Goal: Task Accomplishment & Management: Manage account settings

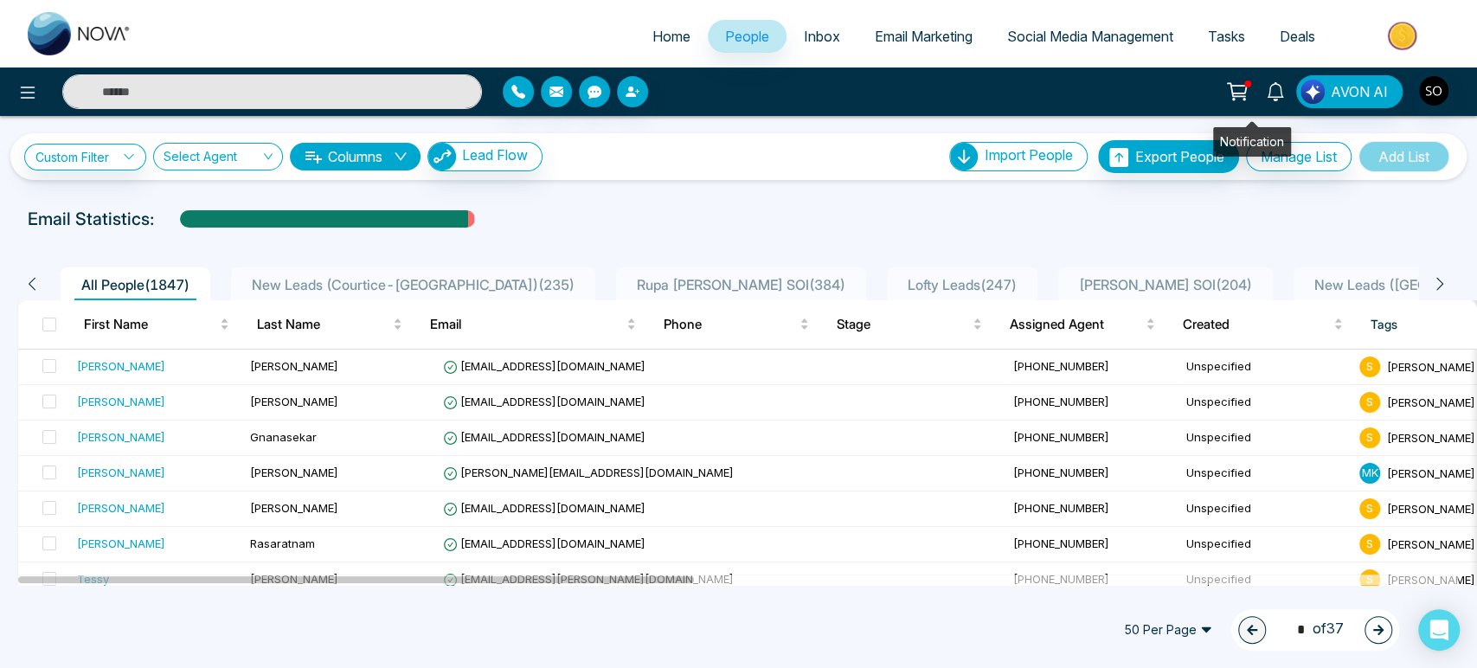
click at [1266, 95] on icon at bounding box center [1275, 91] width 19 height 19
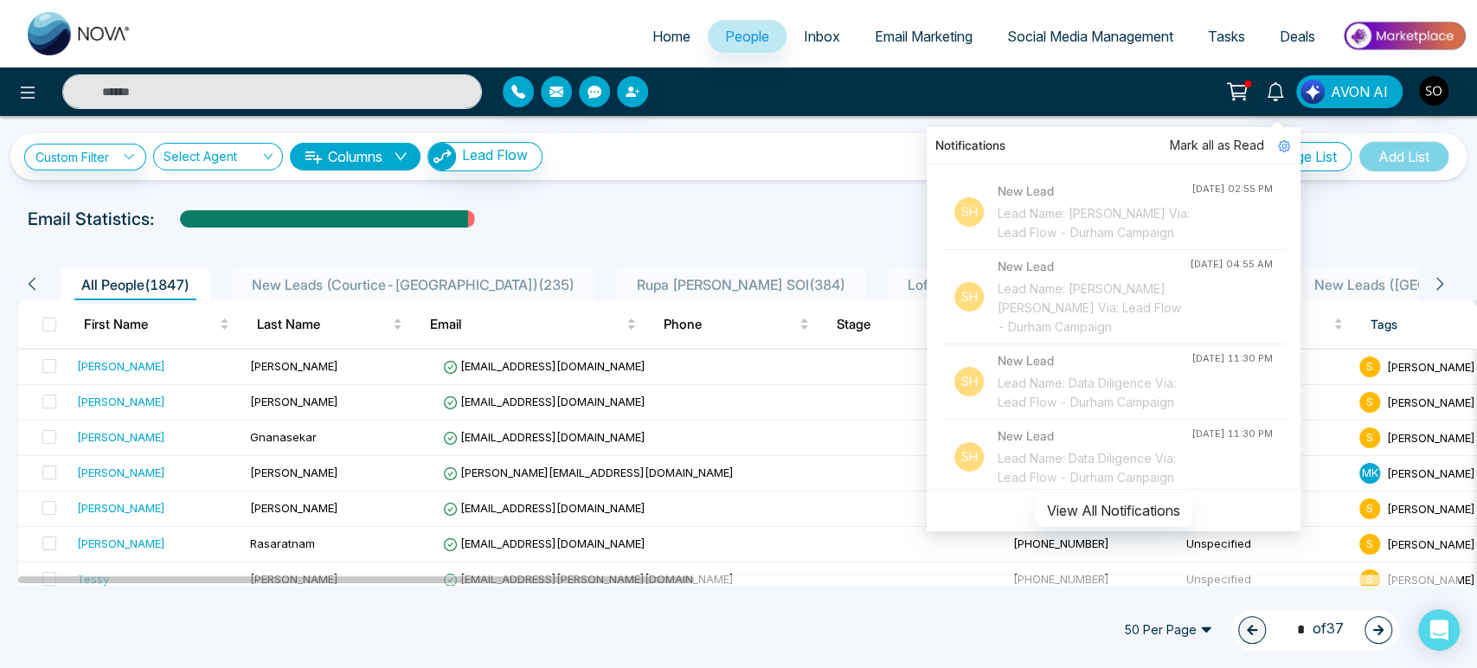
click at [1023, 97] on div "Notifications [PERSON_NAME] all as Read Sh New Lead Lead Name: [PERSON_NAME] Vi…" at bounding box center [1169, 91] width 594 height 33
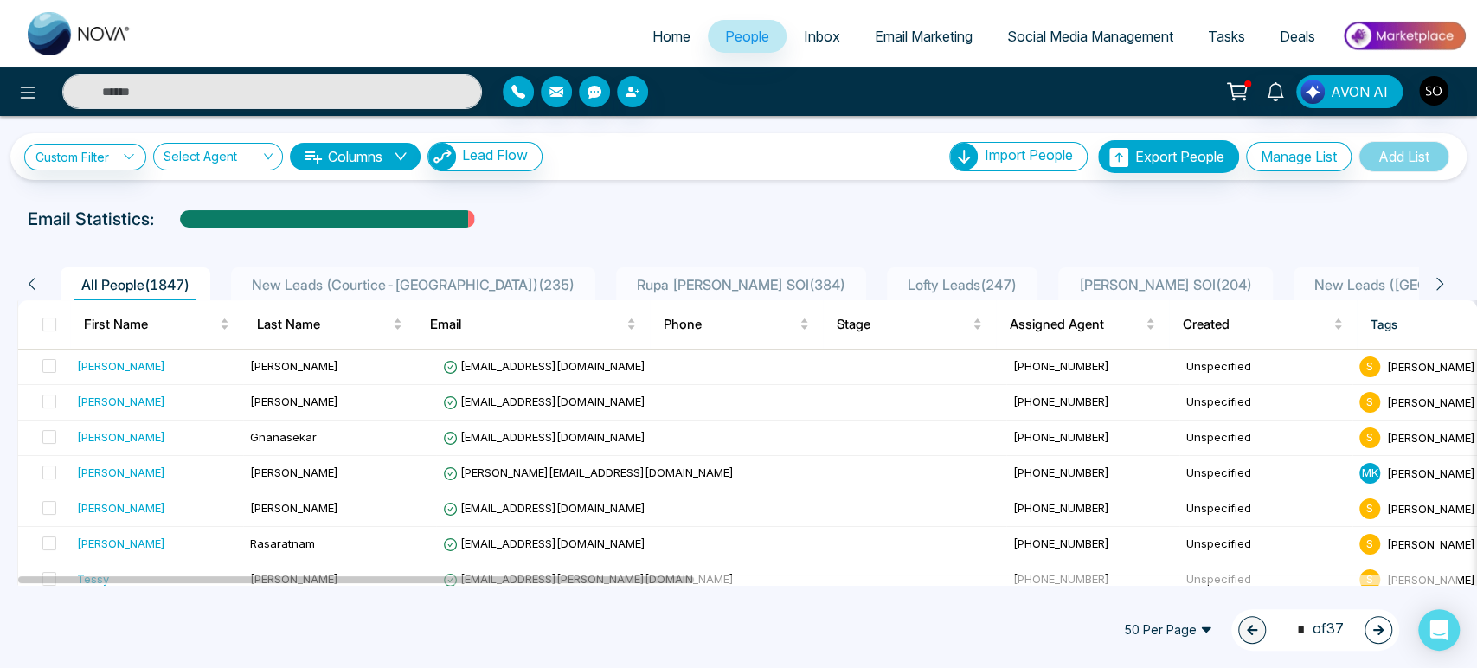
click at [805, 35] on span "Inbox" at bounding box center [822, 36] width 36 height 17
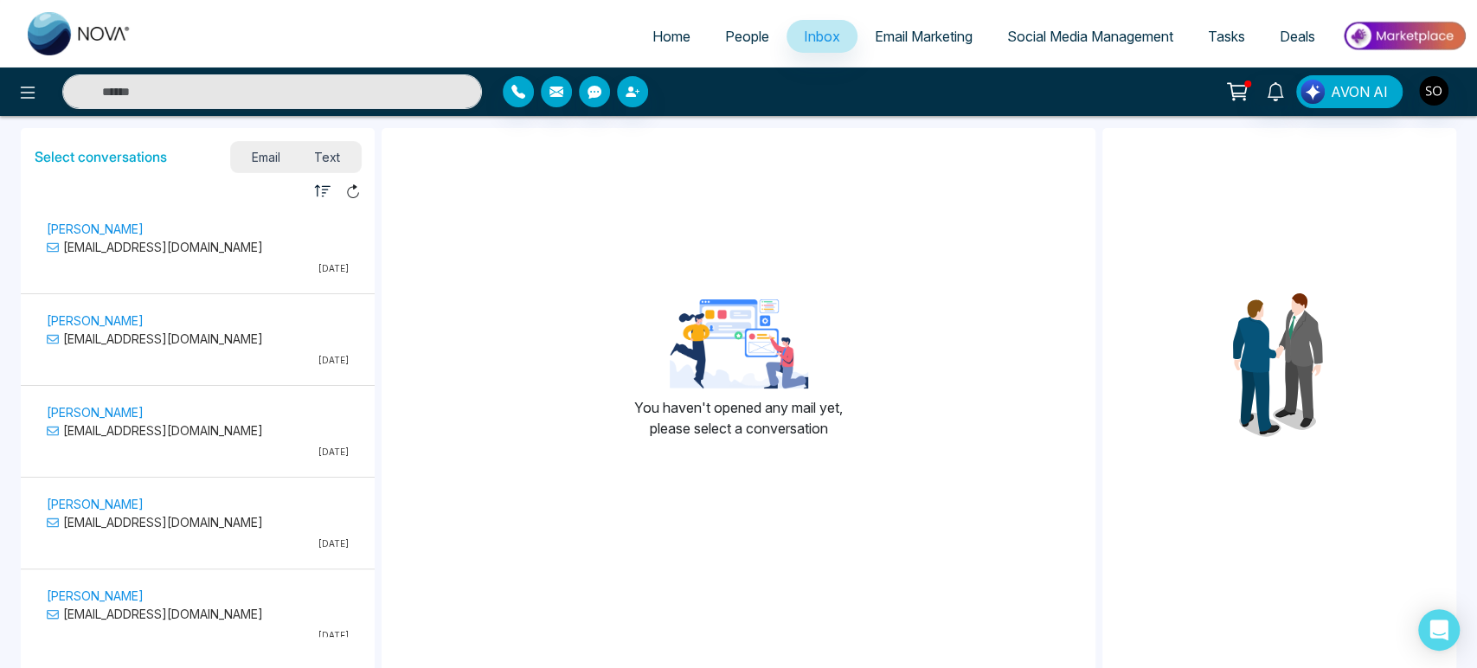
click at [889, 45] on span "Email Marketing" at bounding box center [924, 36] width 98 height 17
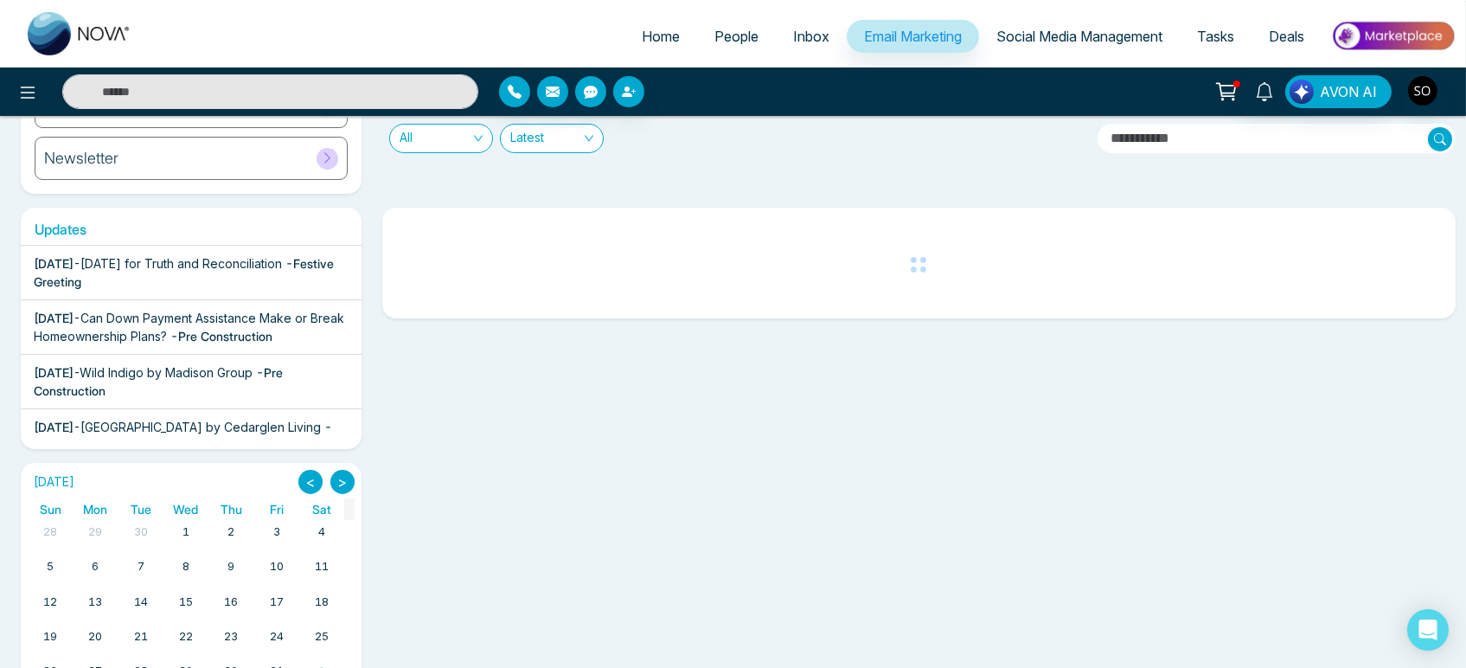
scroll to position [152, 0]
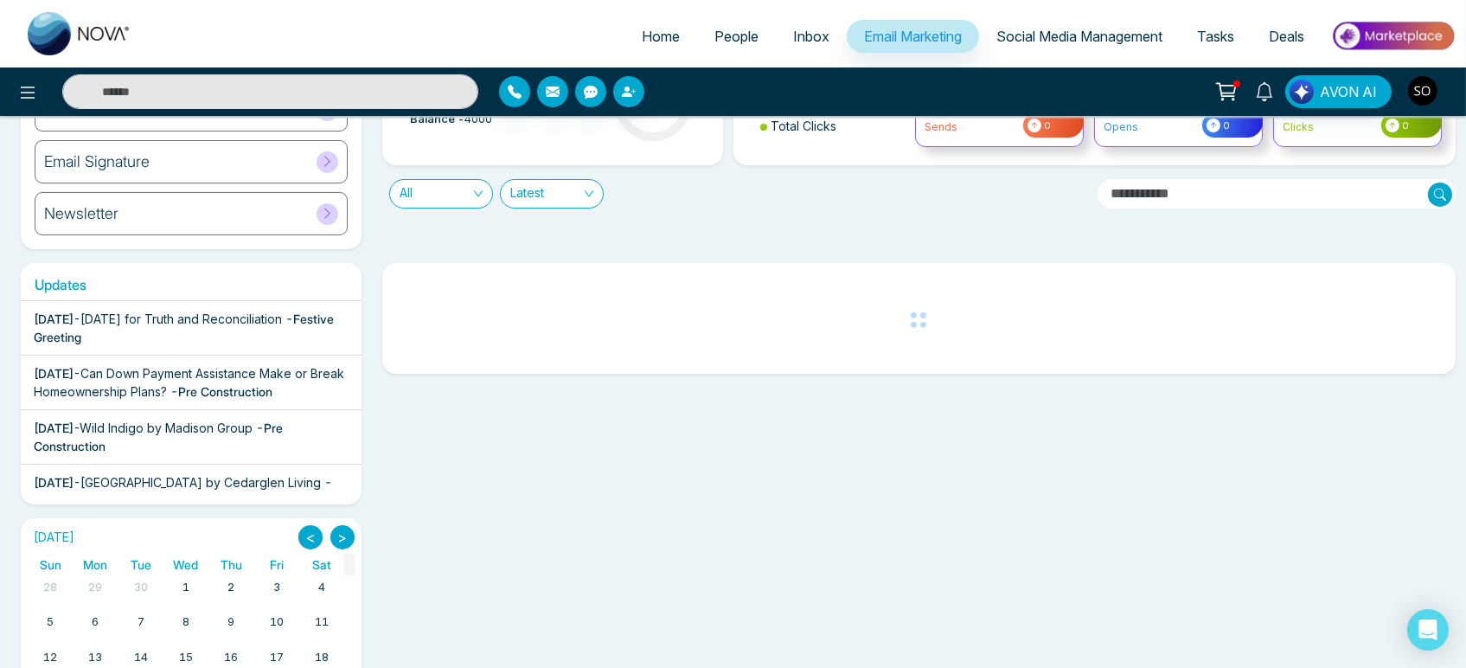
click at [183, 326] on span "[DATE] for Truth and Reconciliation" at bounding box center [181, 318] width 202 height 15
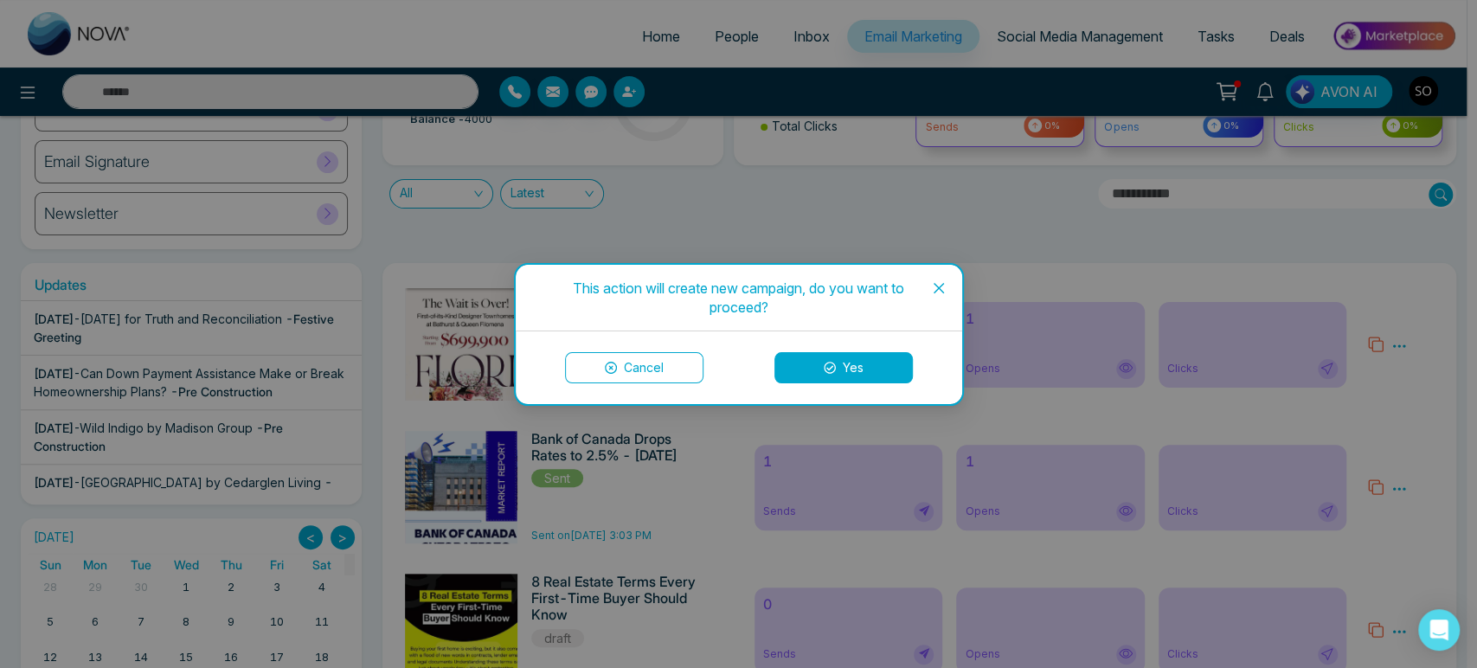
click at [824, 365] on icon at bounding box center [830, 368] width 12 height 12
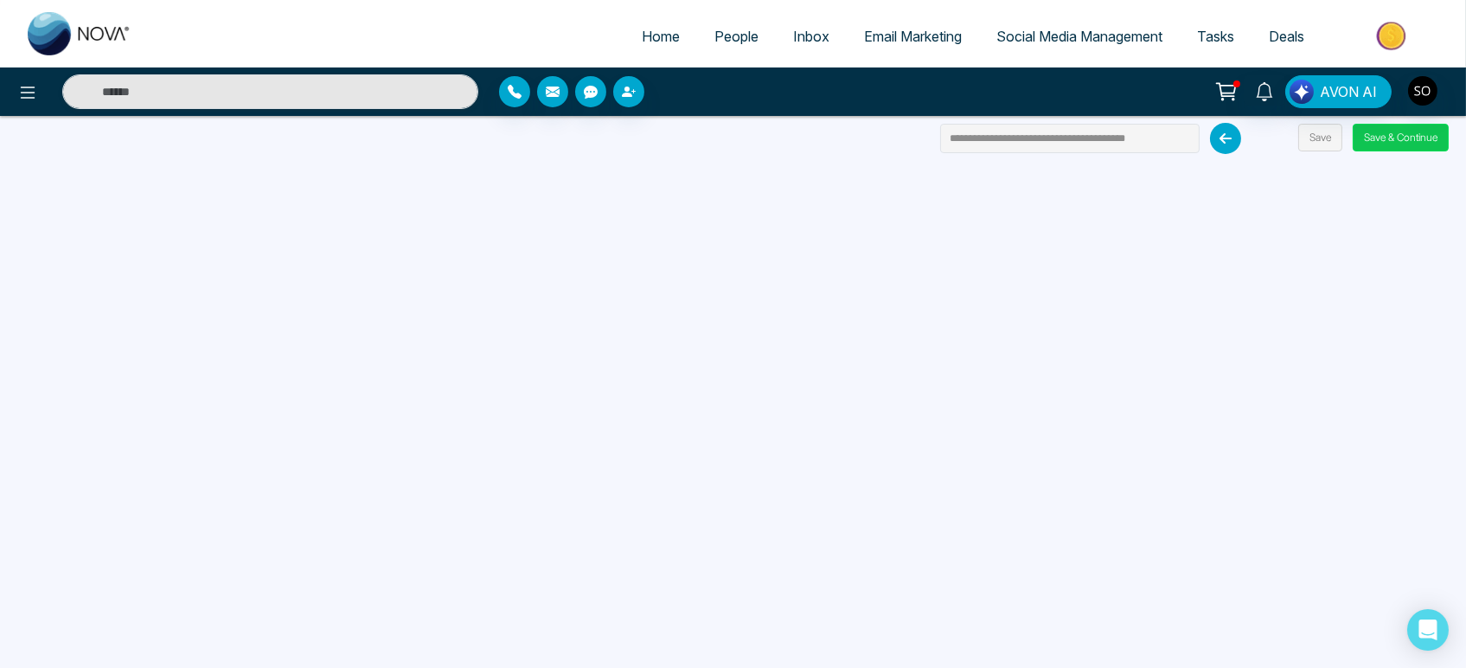
click at [1397, 145] on button "Save & Continue" at bounding box center [1401, 138] width 96 height 28
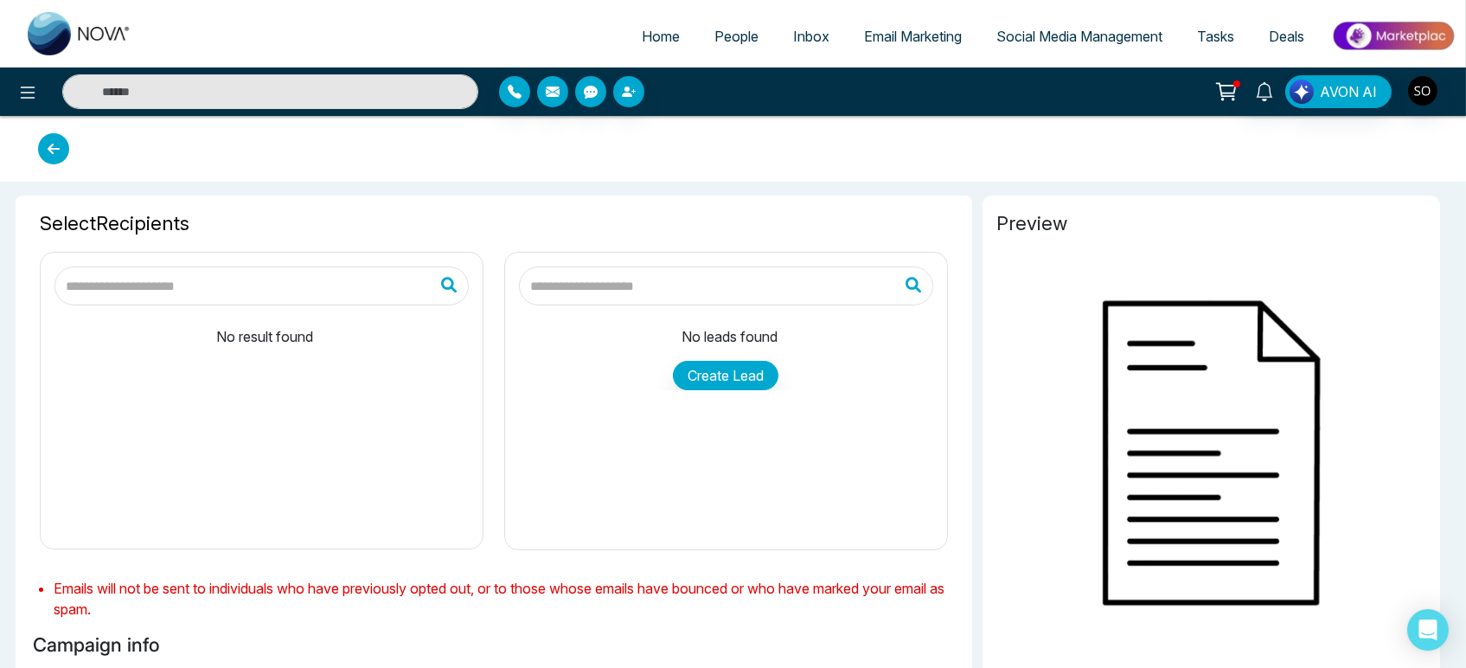
type input "**********"
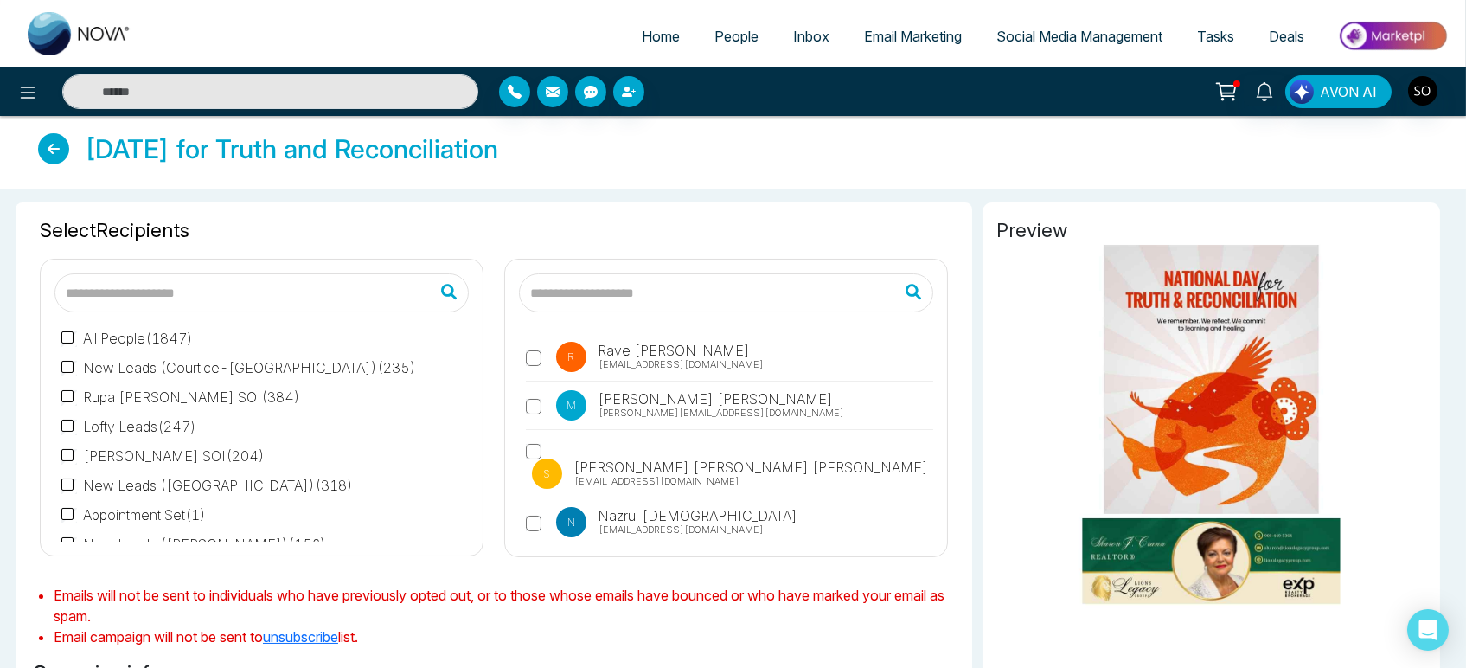
click at [606, 312] on input "text" at bounding box center [726, 292] width 414 height 39
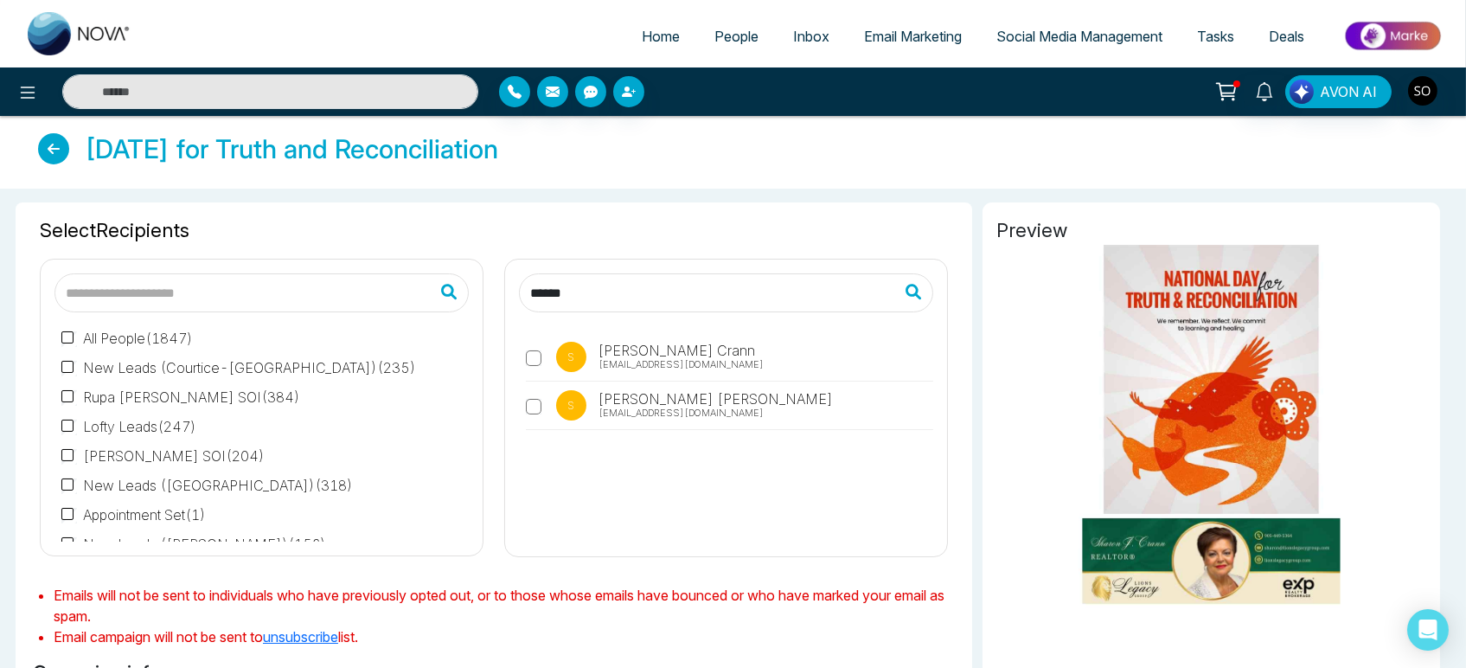
type input "**********"
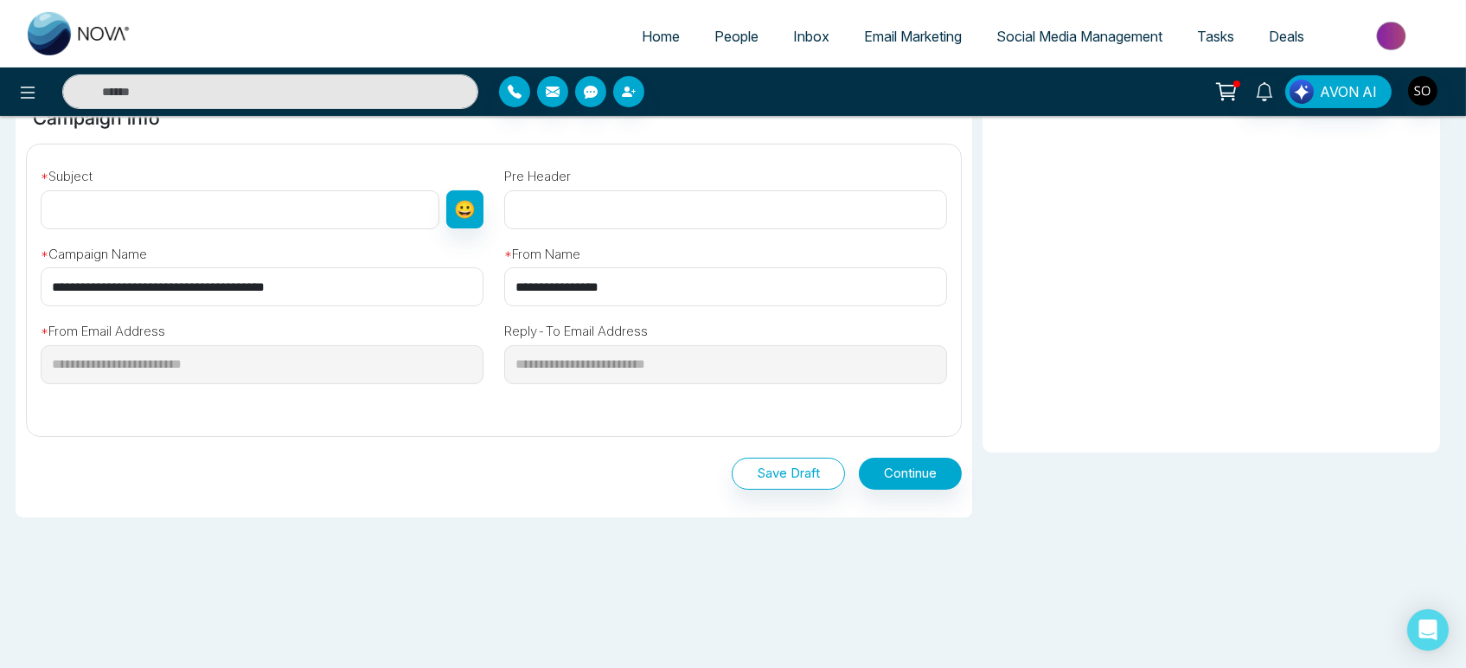
scroll to position [576, 0]
click at [114, 229] on input "text" at bounding box center [240, 209] width 399 height 39
type input "**********"
click at [632, 306] on input "**********" at bounding box center [725, 286] width 443 height 39
type input "**********"
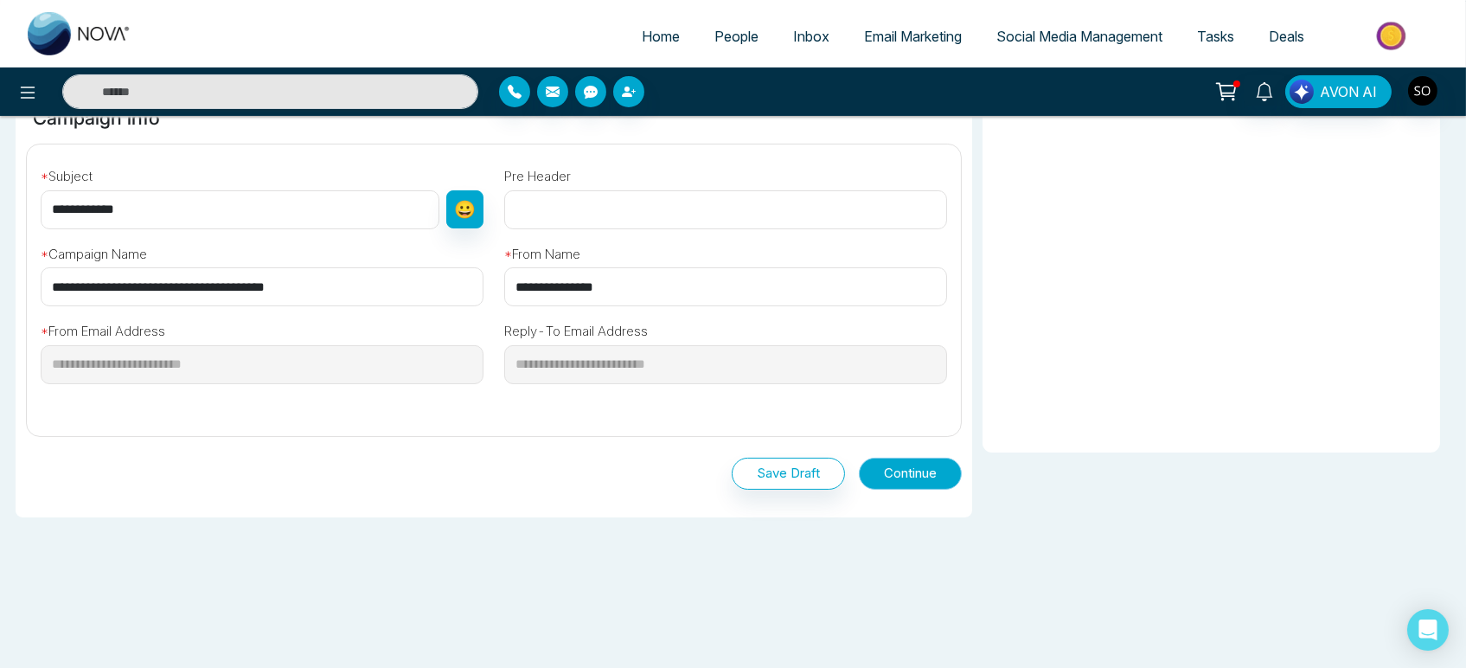
click at [901, 490] on button "Continue" at bounding box center [910, 474] width 103 height 32
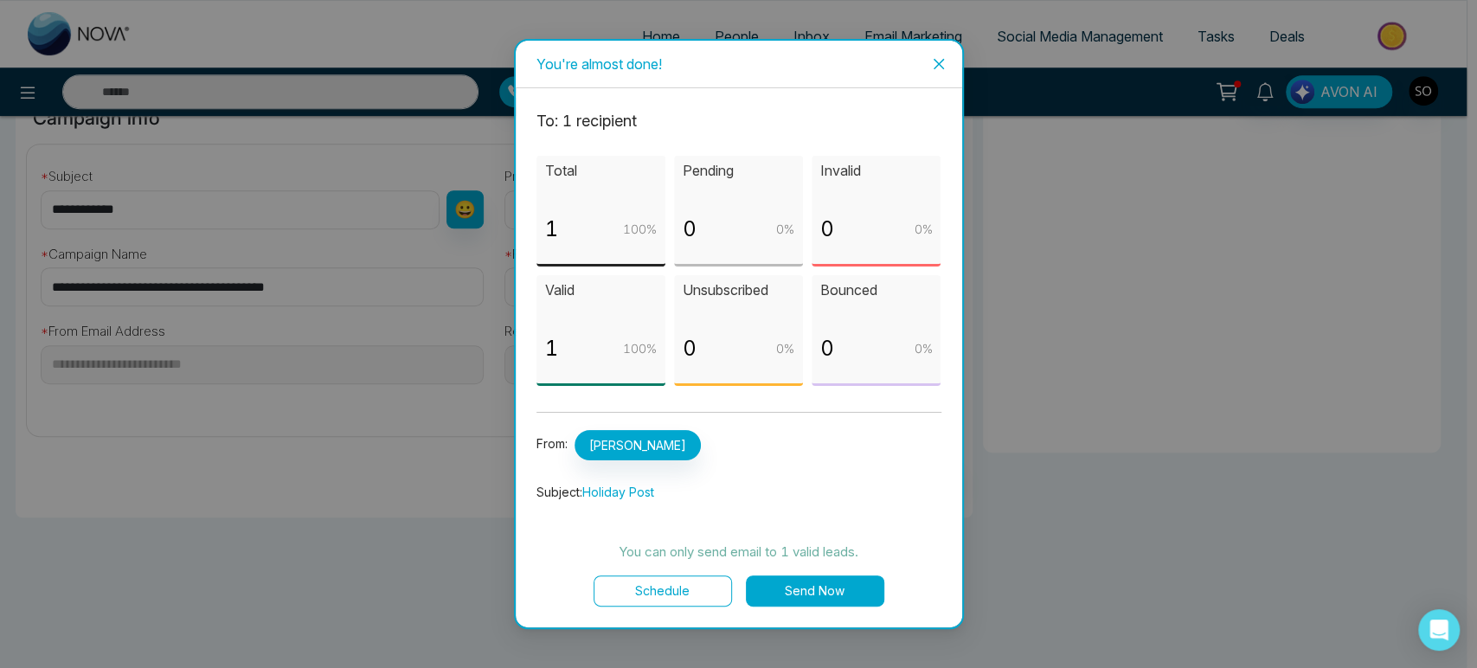
click at [791, 604] on button "Send Now" at bounding box center [815, 590] width 138 height 31
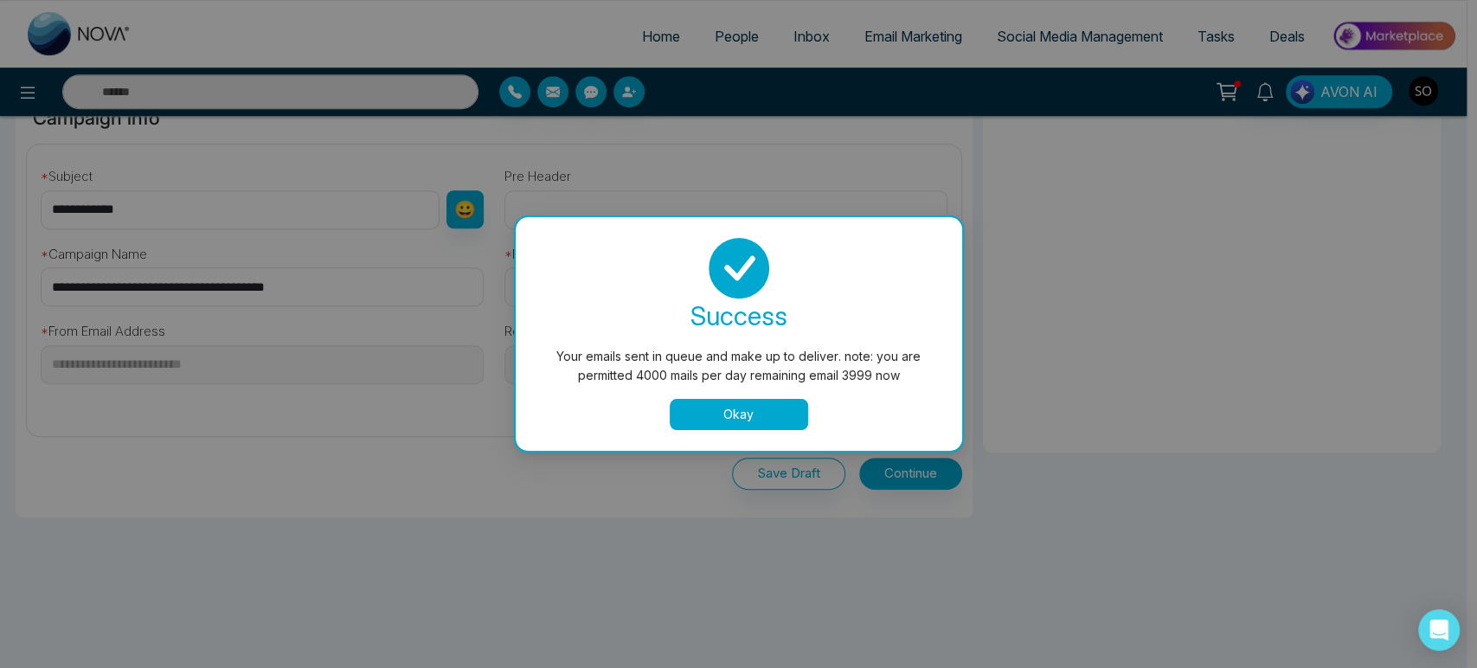
click at [714, 420] on button "Okay" at bounding box center [739, 414] width 138 height 31
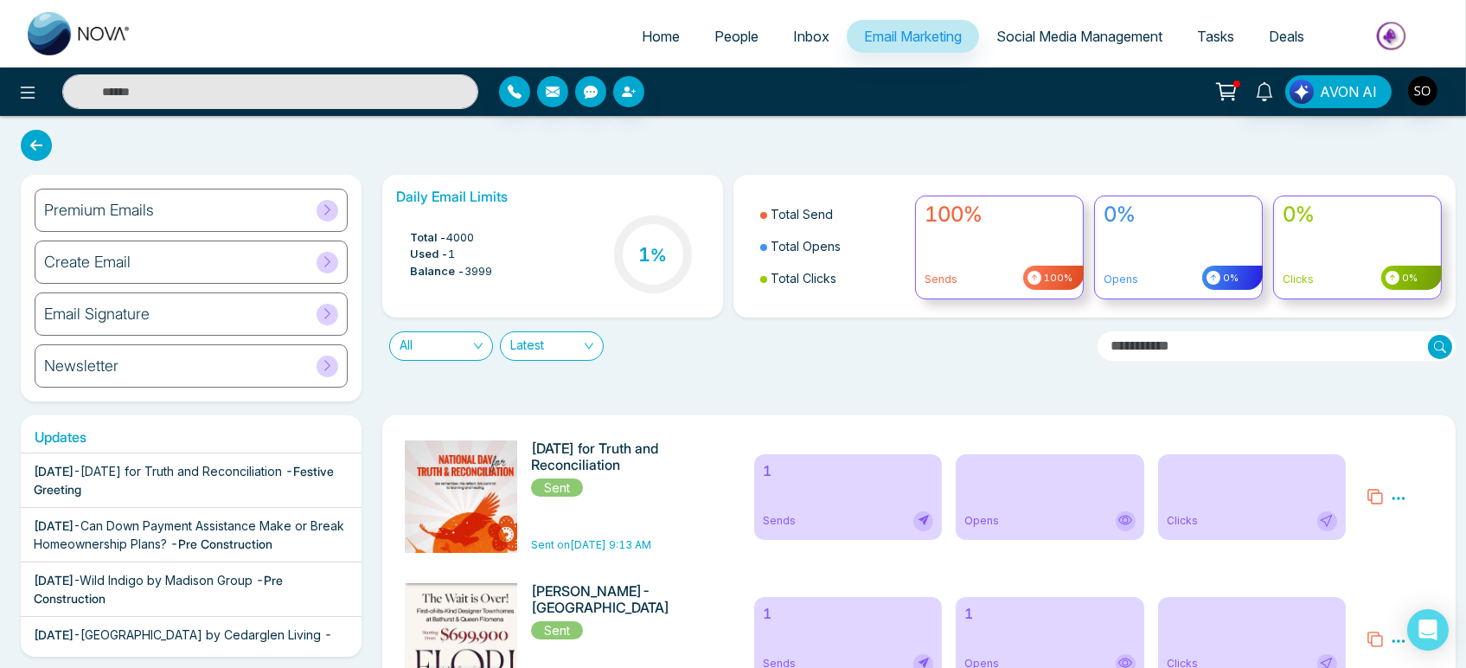
click at [1068, 36] on span "Social Media Management" at bounding box center [1080, 36] width 166 height 17
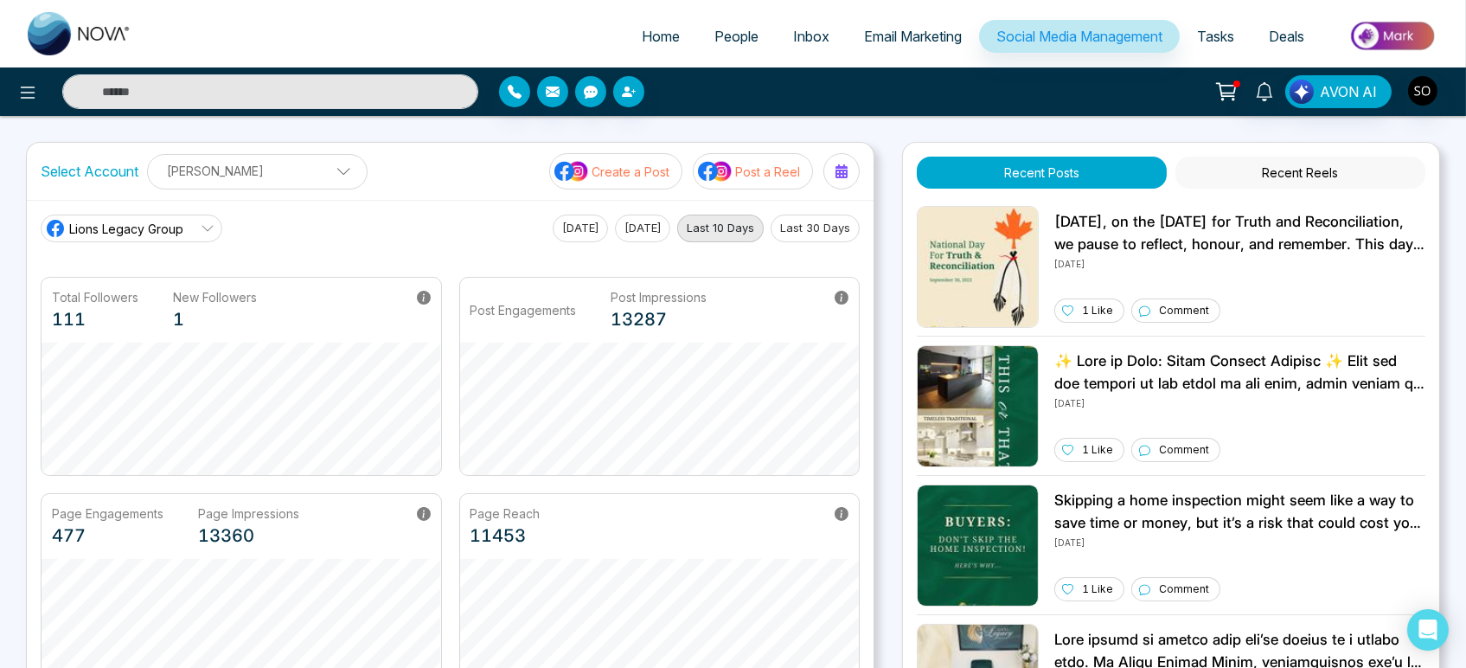
click at [818, 240] on button "Last 30 Days" at bounding box center [815, 229] width 89 height 28
click at [1216, 43] on span "Tasks" at bounding box center [1215, 36] width 37 height 17
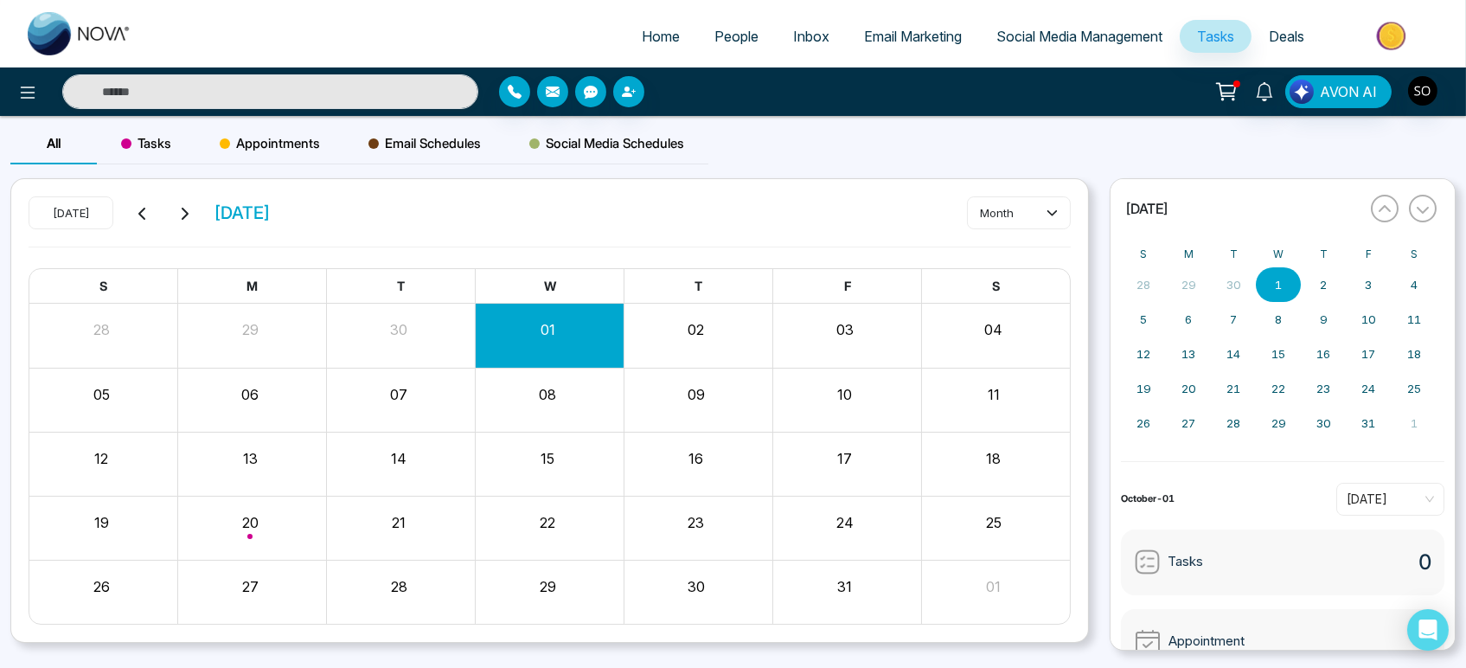
click at [715, 40] on span "People" at bounding box center [737, 36] width 44 height 17
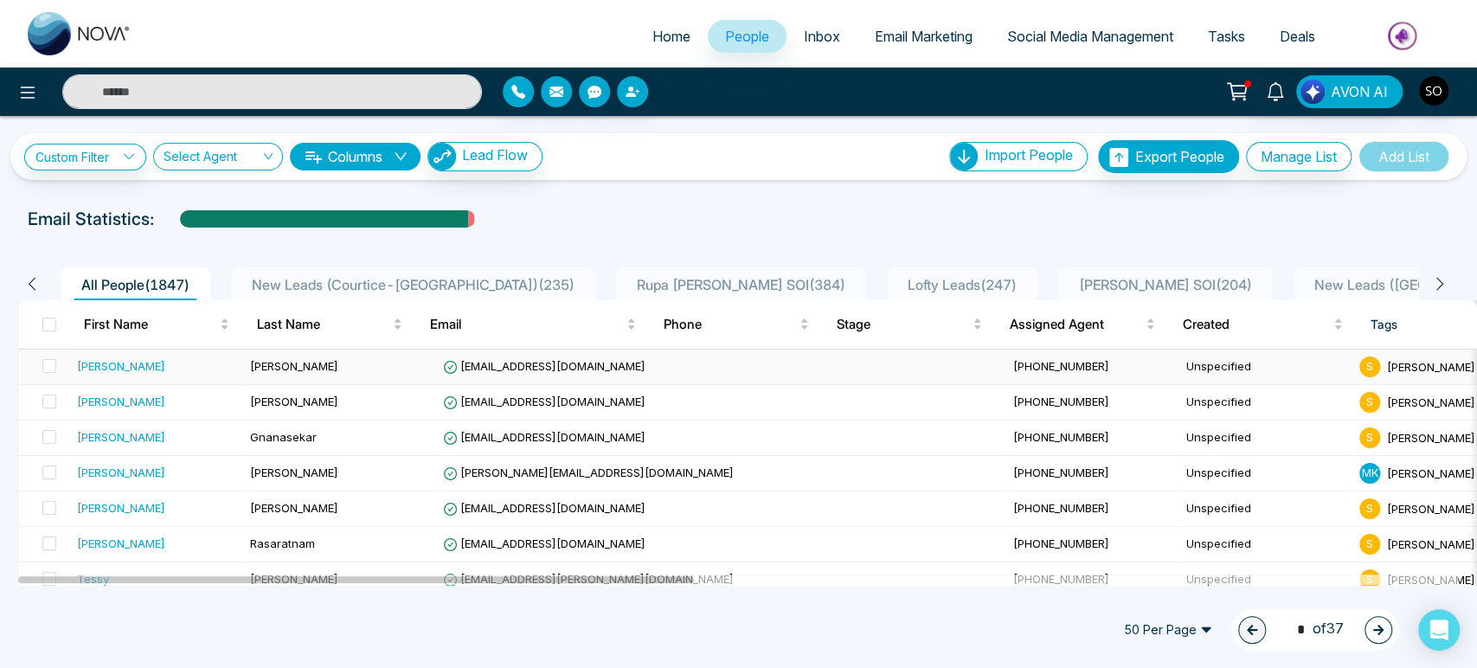
click at [179, 375] on div "[PERSON_NAME]" at bounding box center [156, 365] width 159 height 17
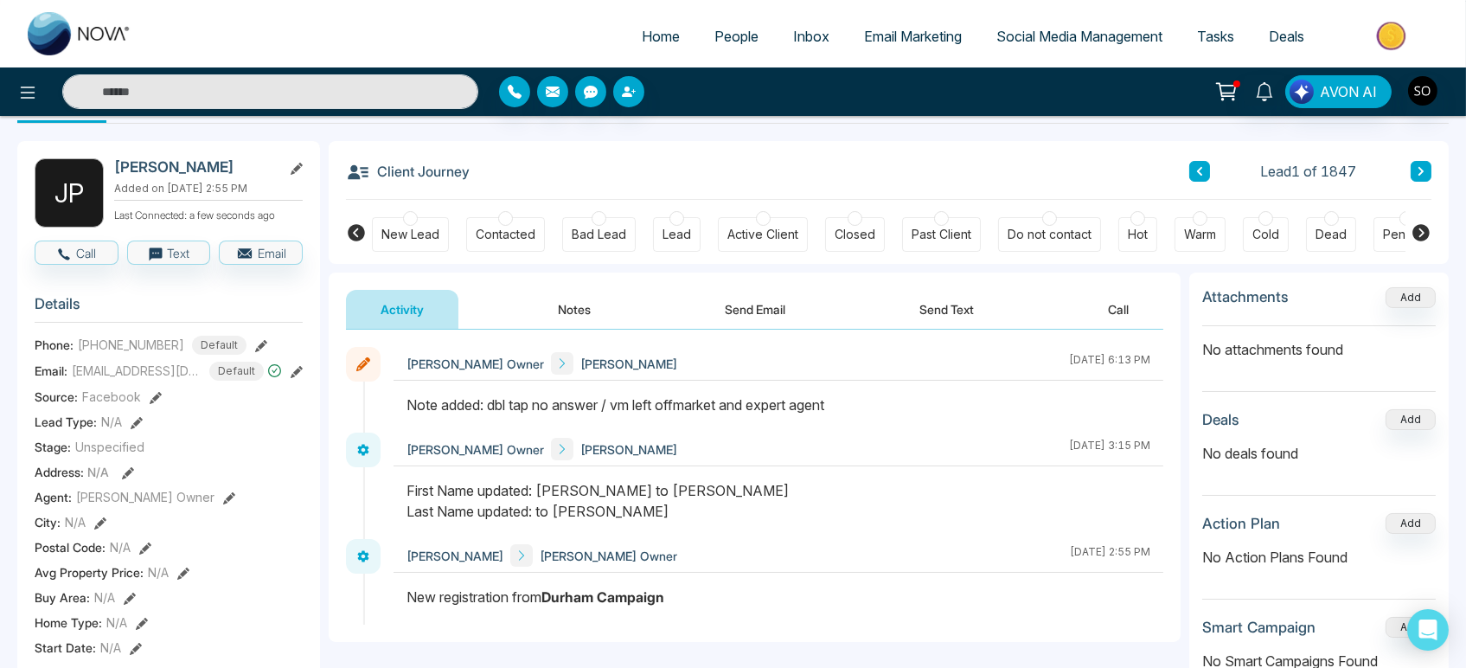
scroll to position [55, 0]
click at [504, 239] on div "Contacted" at bounding box center [506, 236] width 60 height 17
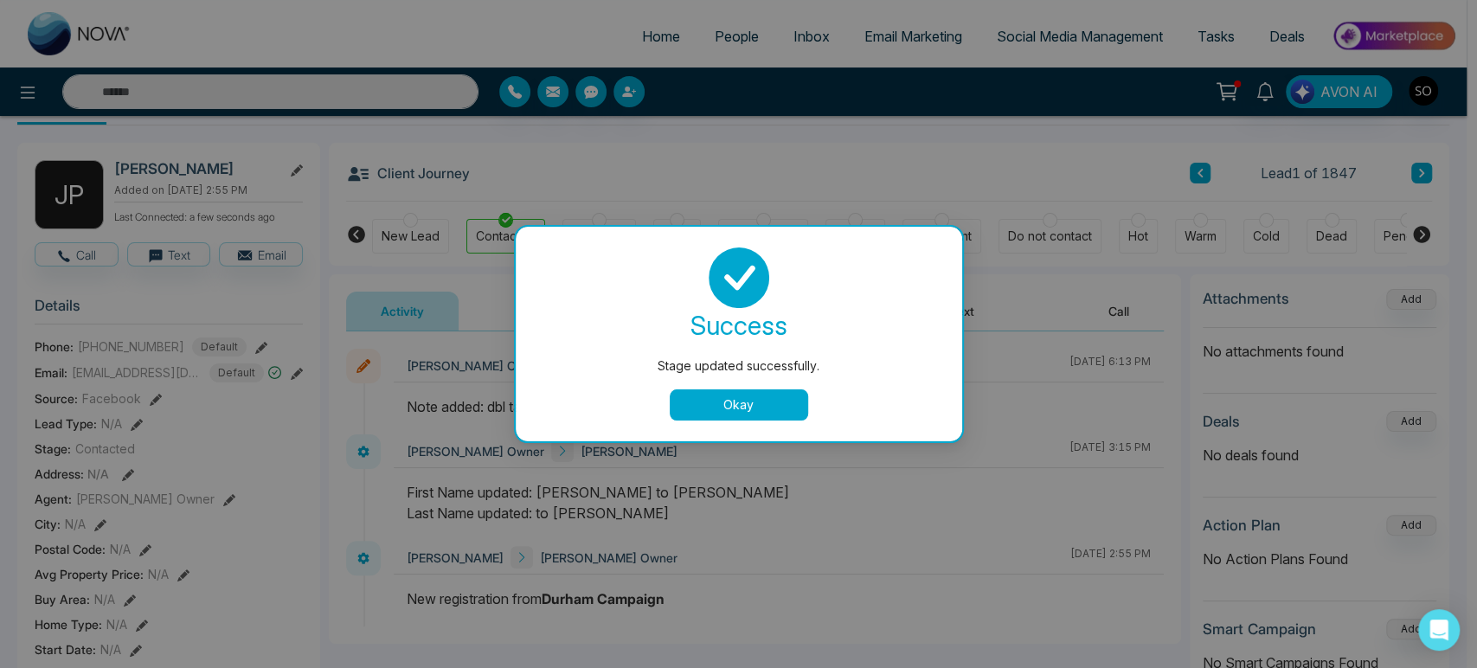
click at [782, 406] on button "Okay" at bounding box center [739, 404] width 138 height 31
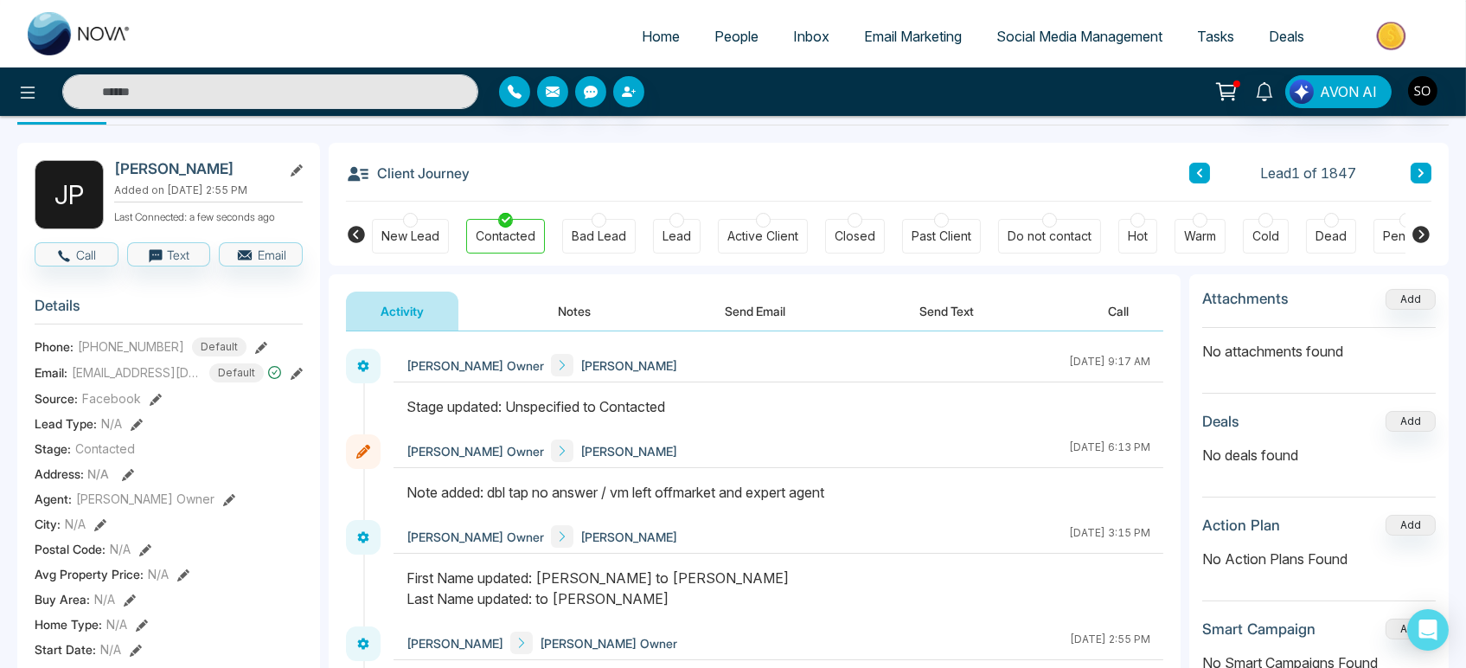
click at [715, 45] on span "People" at bounding box center [737, 36] width 44 height 17
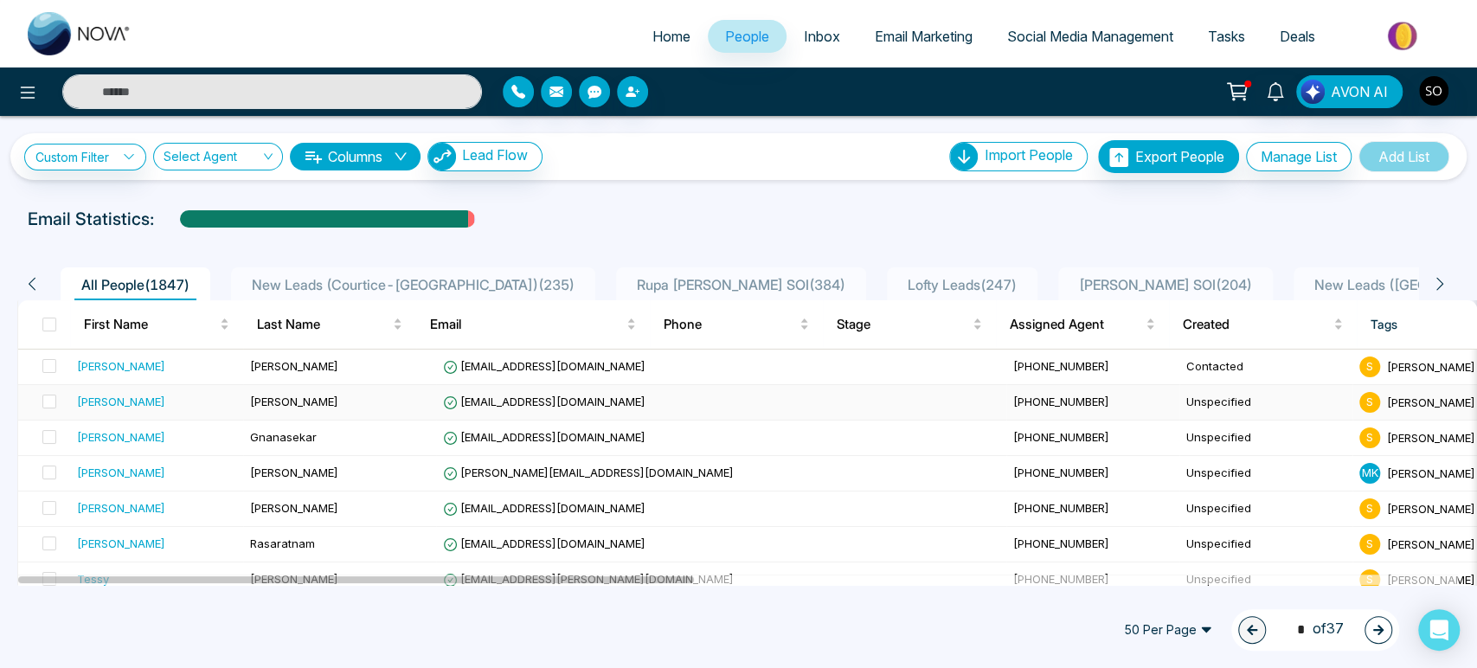
click at [100, 410] on div "[PERSON_NAME]" at bounding box center [121, 401] width 88 height 17
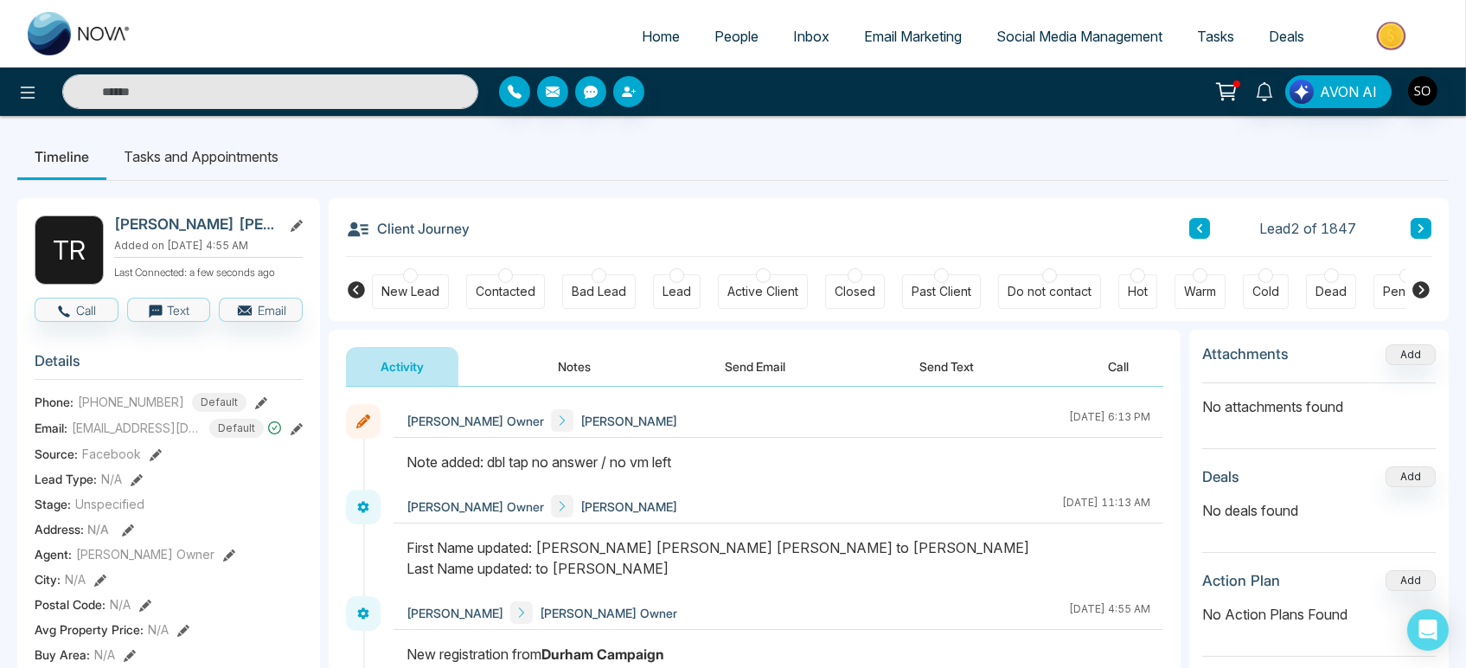
click at [715, 44] on span "People" at bounding box center [737, 36] width 44 height 17
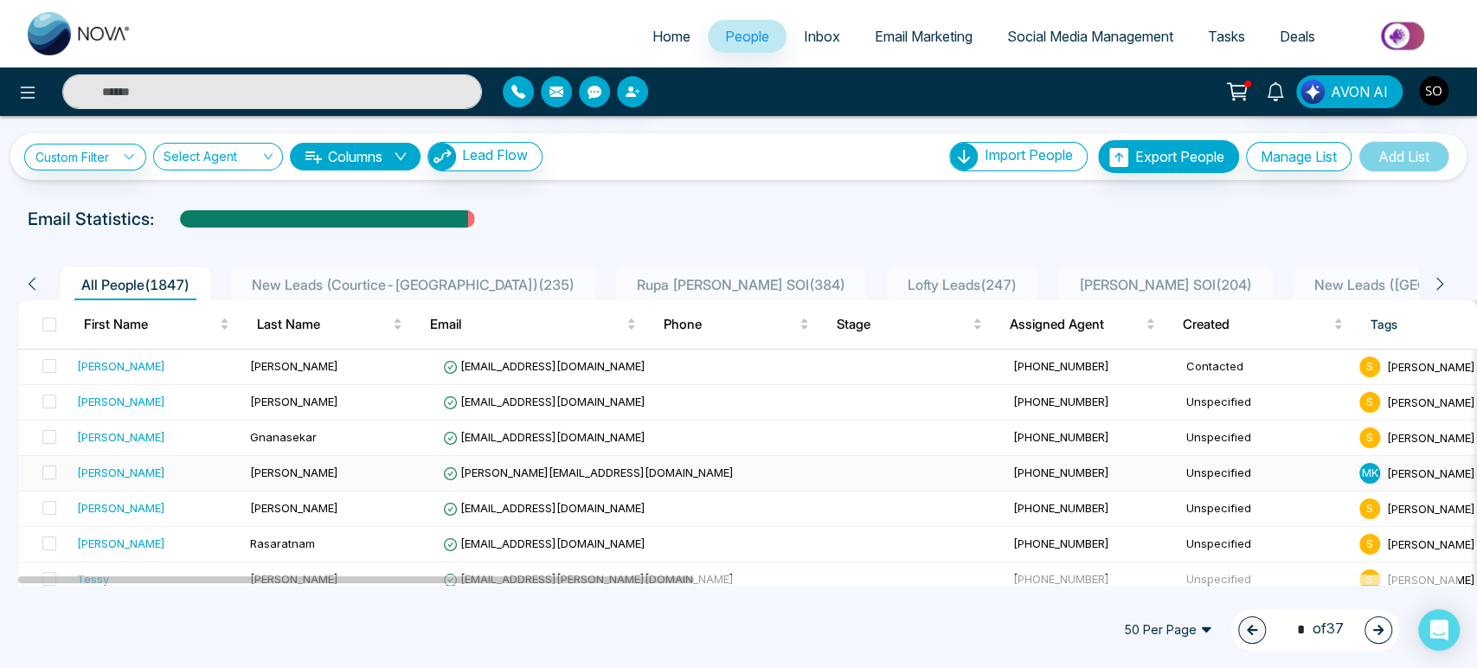
click at [533, 479] on span "[PERSON_NAME][EMAIL_ADDRESS][DOMAIN_NAME]" at bounding box center [588, 472] width 291 height 14
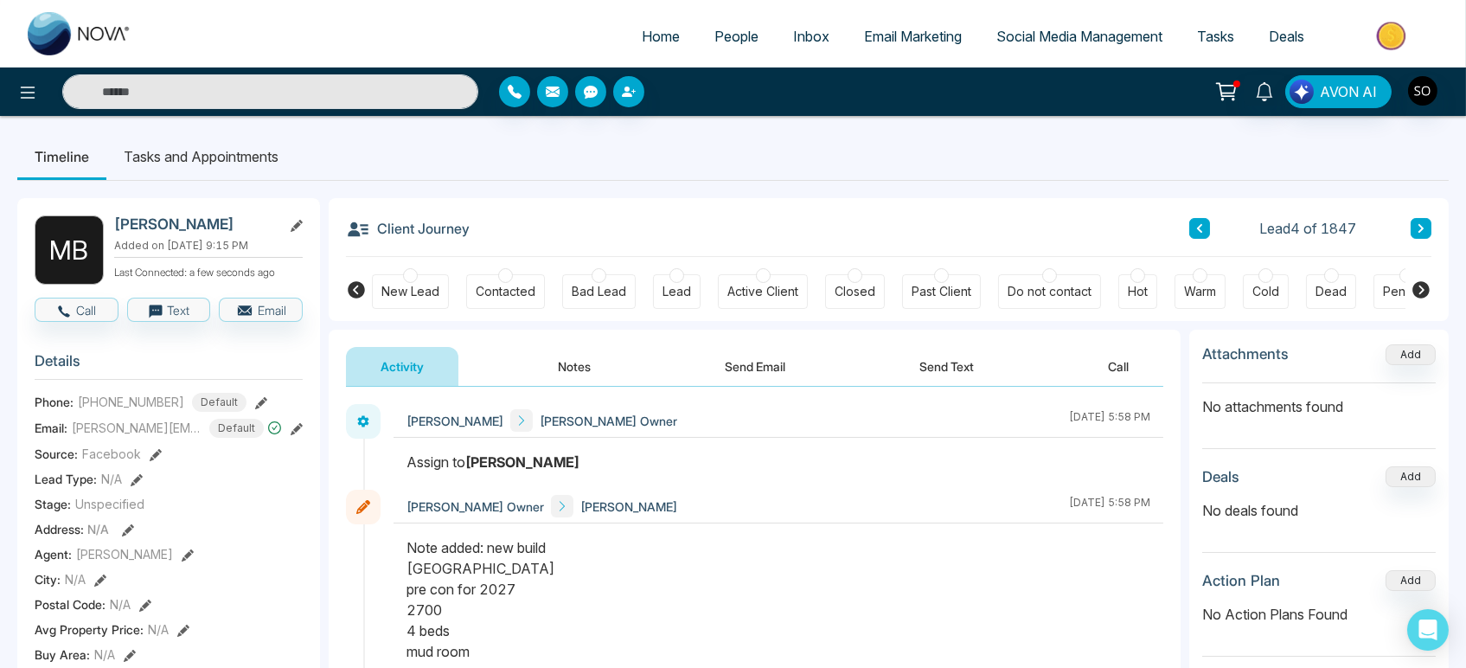
click at [486, 299] on div "Contacted" at bounding box center [506, 291] width 60 height 17
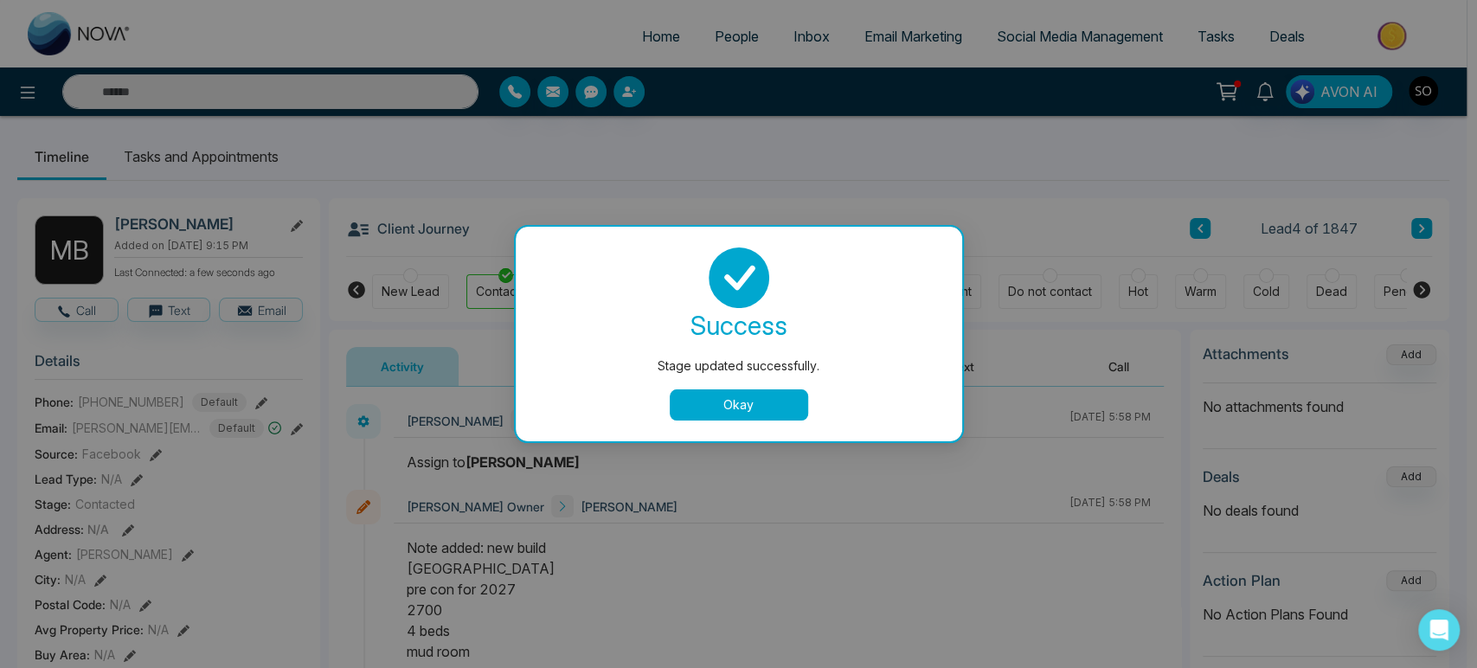
click at [720, 414] on button "Okay" at bounding box center [739, 404] width 138 height 31
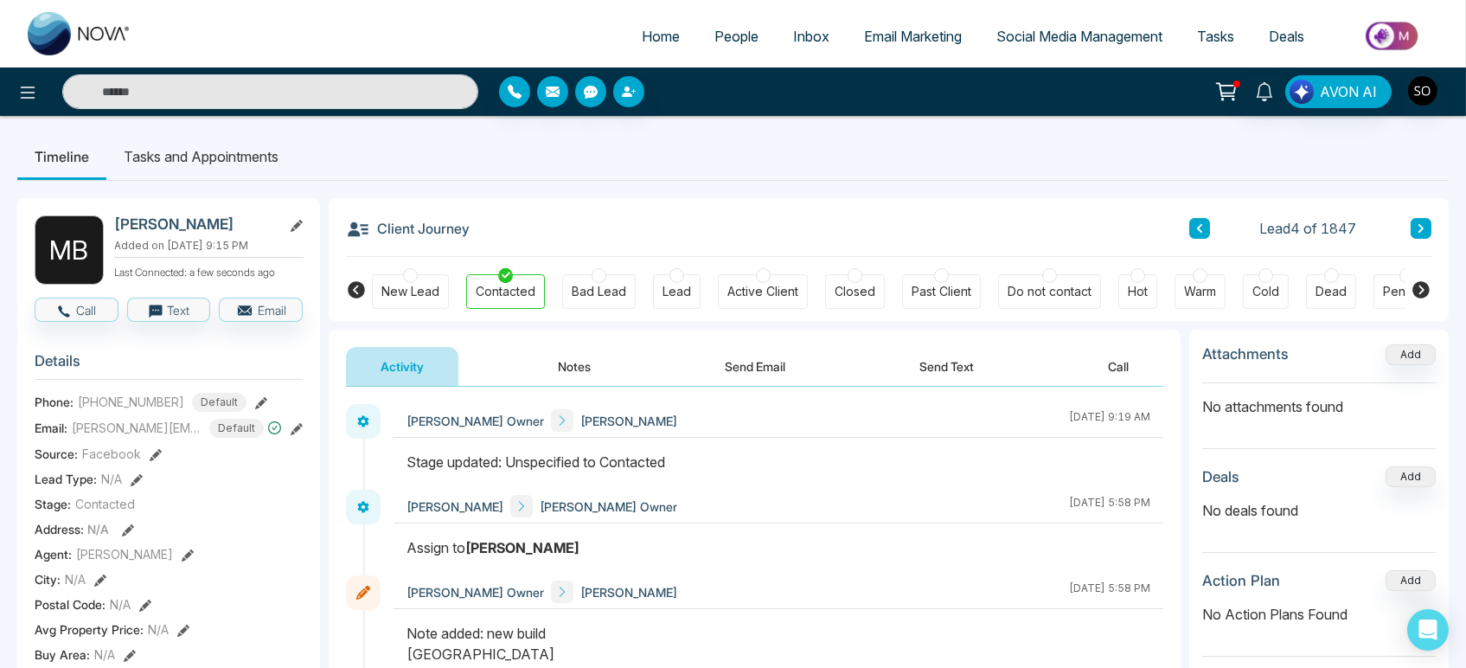
click at [728, 45] on span "People" at bounding box center [737, 36] width 44 height 17
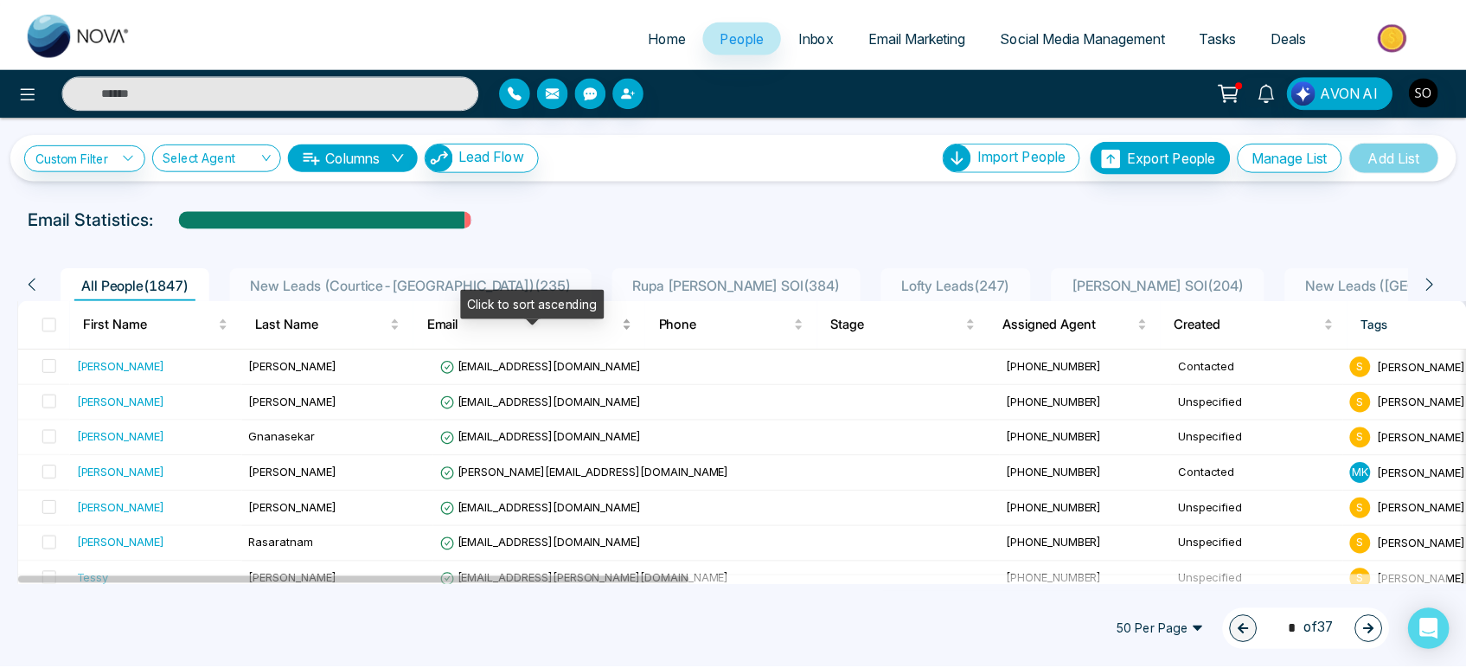
scroll to position [192, 0]
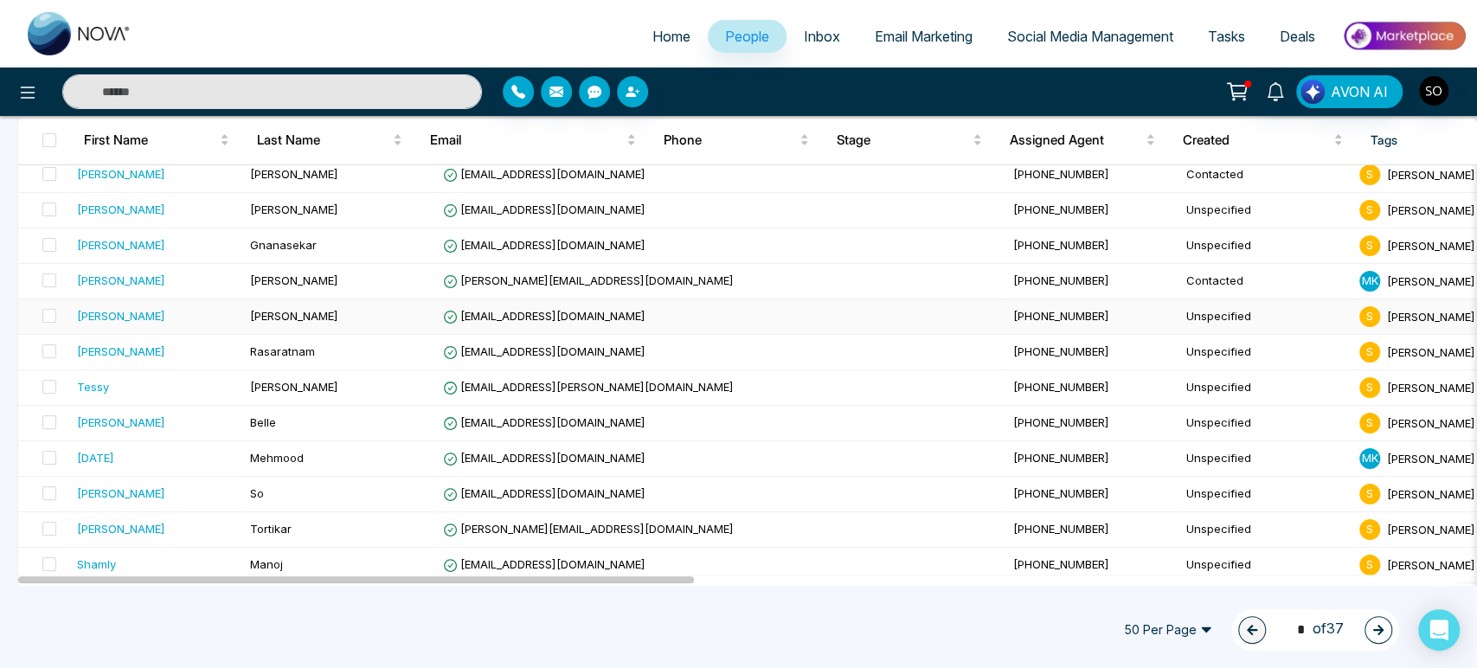
click at [482, 324] on td "[EMAIL_ADDRESS][DOMAIN_NAME]" at bounding box center [721, 316] width 570 height 35
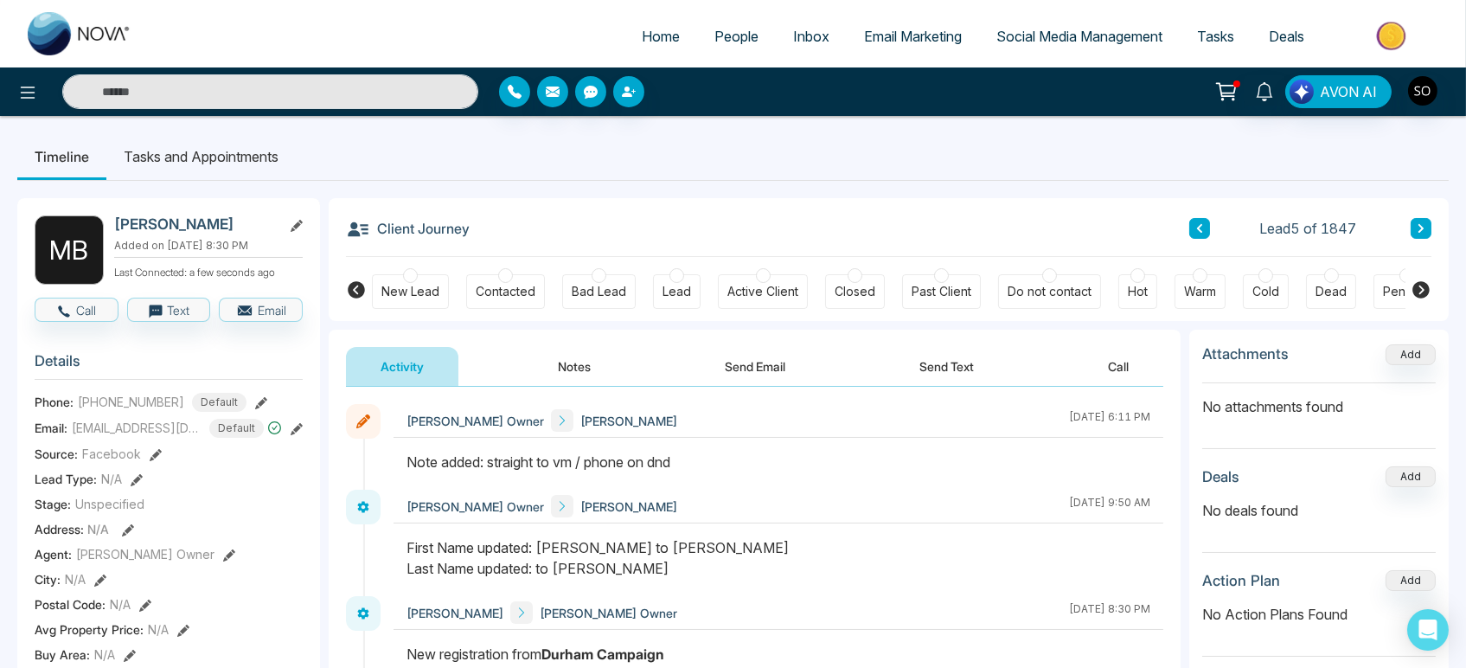
click at [722, 42] on span "People" at bounding box center [737, 36] width 44 height 17
